Goal: Complete application form

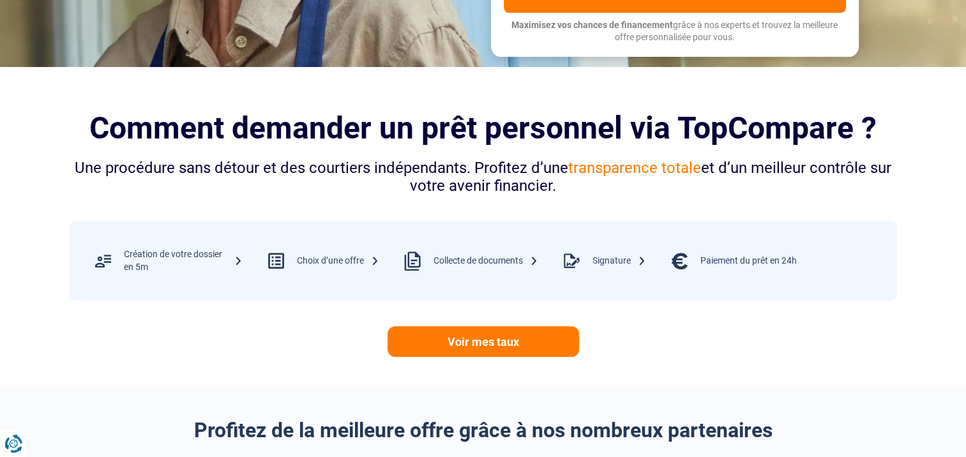
scroll to position [383, 0]
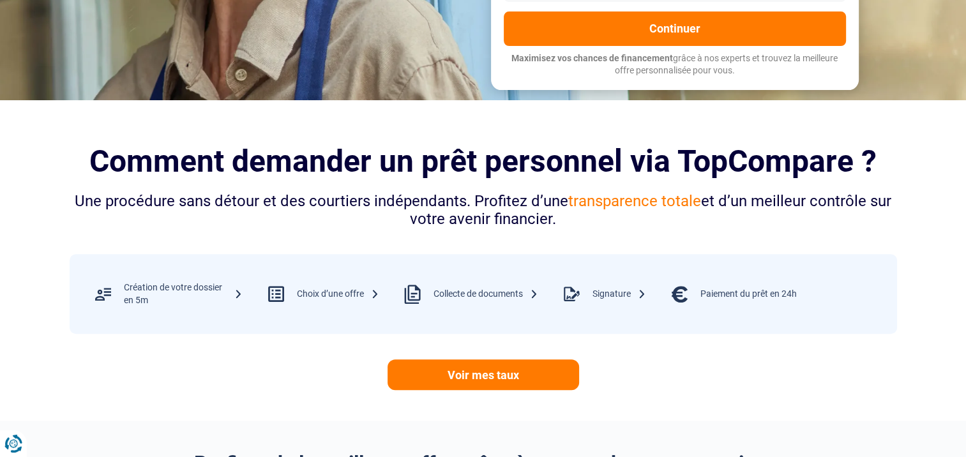
click at [234, 292] on div "Création de votre dossier en 5m" at bounding box center [183, 294] width 119 height 25
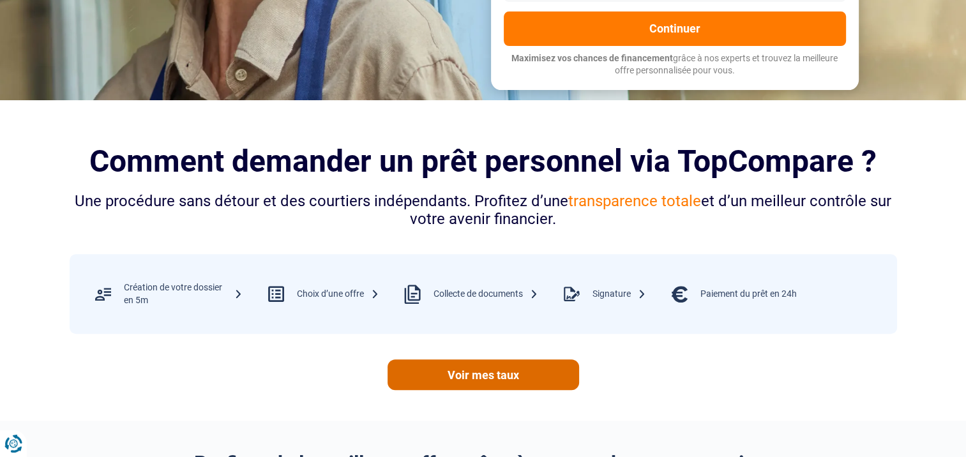
click at [480, 373] on link "Voir mes taux" at bounding box center [484, 375] width 192 height 31
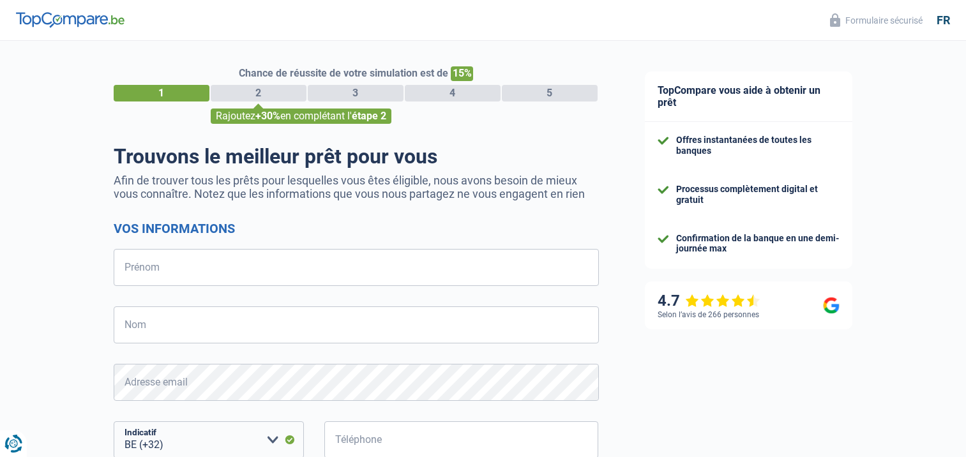
select select "32"
